Goal: Task Accomplishment & Management: Use online tool/utility

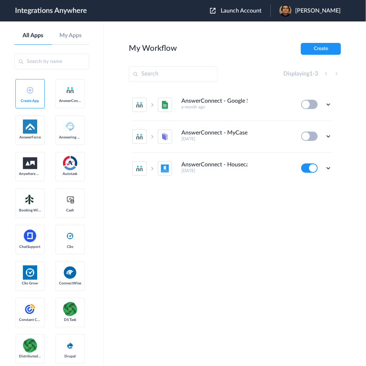
click at [248, 11] on span "Launch Account" at bounding box center [241, 11] width 41 height 6
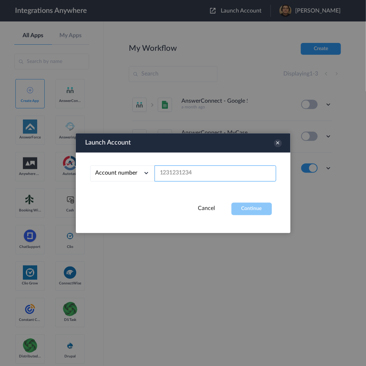
click at [241, 175] on input "text" at bounding box center [216, 173] width 122 height 16
paste input "9807850534"
type input "9807850534"
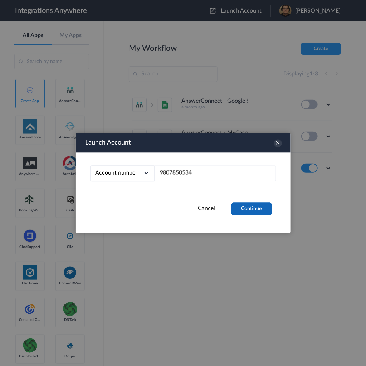
click at [245, 208] on button "Continue" at bounding box center [252, 209] width 40 height 13
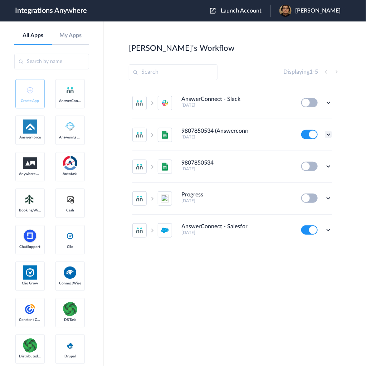
click at [330, 133] on icon at bounding box center [328, 134] width 7 height 7
click at [309, 162] on link "Task history" at bounding box center [308, 164] width 34 height 5
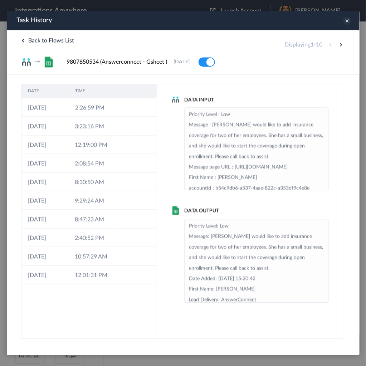
click at [347, 20] on icon at bounding box center [347, 20] width 8 height 8
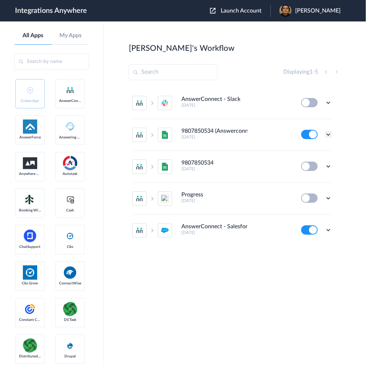
click at [328, 135] on icon at bounding box center [328, 134] width 7 height 7
click at [307, 152] on link "Edit" at bounding box center [299, 151] width 17 height 5
click at [330, 227] on icon at bounding box center [328, 230] width 7 height 7
click at [310, 188] on li "Edit" at bounding box center [309, 186] width 47 height 13
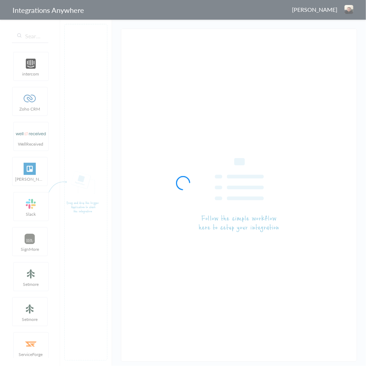
type input "9807850534 (Answerconnect - Gsheet )"
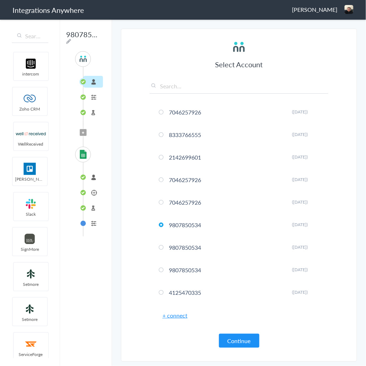
click at [93, 194] on li "Create Spreadsheet row" at bounding box center [93, 193] width 20 height 12
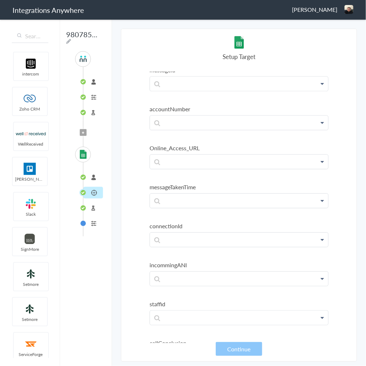
scroll to position [662, 0]
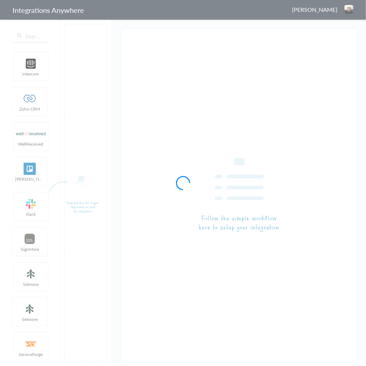
type input "AnswerConnect - Salesforce"
